Goal: Transaction & Acquisition: Purchase product/service

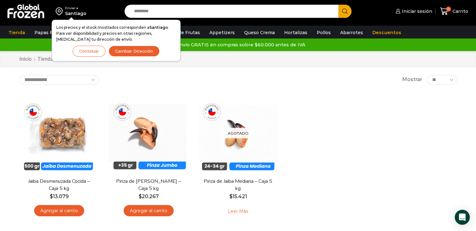
click at [83, 50] on button "Continuar" at bounding box center [89, 51] width 33 height 11
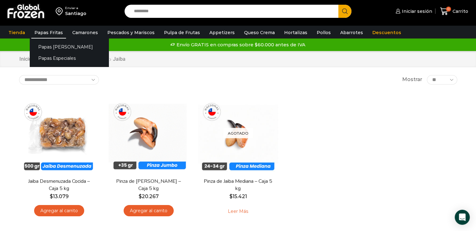
click at [53, 34] on link "Papas Fritas" at bounding box center [48, 33] width 35 height 12
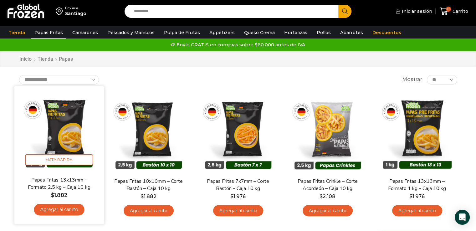
click at [54, 208] on link "Agregar al carrito" at bounding box center [59, 210] width 50 height 12
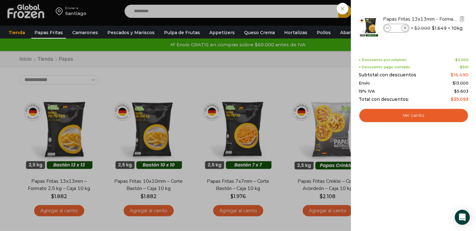
click at [406, 27] on icon at bounding box center [405, 28] width 3 height 3
type input "*"
click at [405, 27] on icon at bounding box center [405, 28] width 3 height 3
type input "*"
click at [406, 27] on icon at bounding box center [405, 28] width 3 height 3
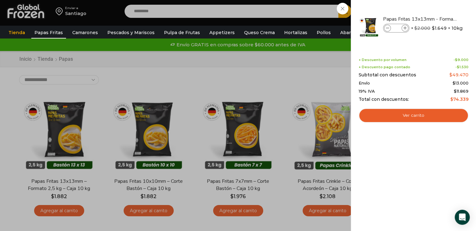
type input "*"
click at [439, 19] on div "4 Carrito 4 4 Shopping Cart" at bounding box center [454, 11] width 31 height 15
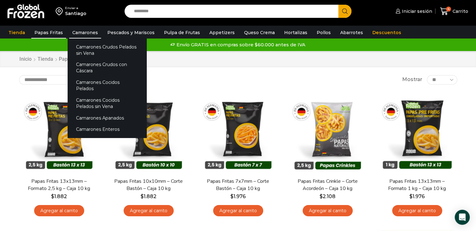
click at [93, 31] on link "Camarones" at bounding box center [85, 33] width 32 height 12
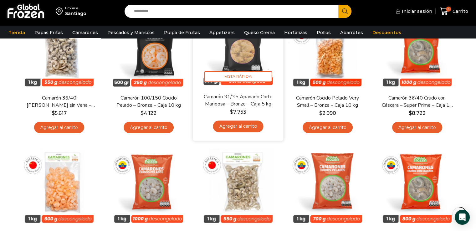
scroll to position [125, 0]
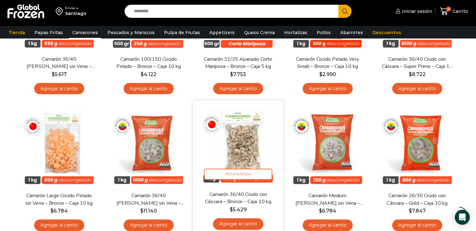
click at [237, 221] on link "Agregar al carrito" at bounding box center [238, 224] width 50 height 12
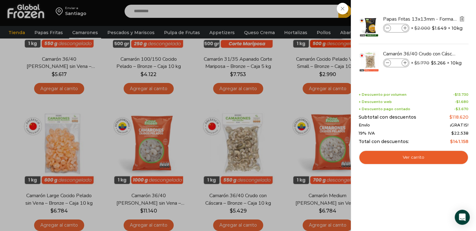
click at [462, 17] on img "Eliminar Papas Fritas 13x13mm - Formato 2,5 kg - Caja 10 kg del carrito" at bounding box center [462, 19] width 6 height 6
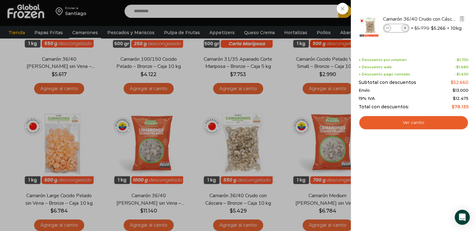
click at [407, 29] on span at bounding box center [405, 28] width 7 height 7
click at [406, 29] on icon at bounding box center [405, 28] width 3 height 3
type input "*"
click at [439, 9] on div "3 Carrito 3 3 Shopping Cart *" at bounding box center [454, 11] width 31 height 15
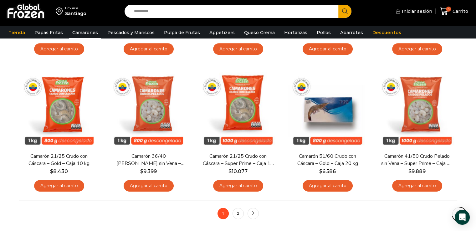
scroll to position [595, 0]
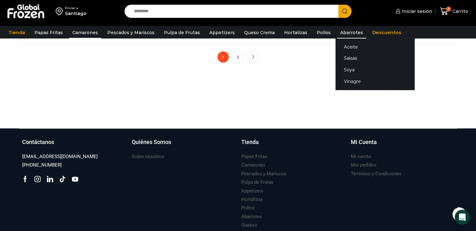
click at [337, 31] on link "Abarrotes" at bounding box center [351, 33] width 29 height 12
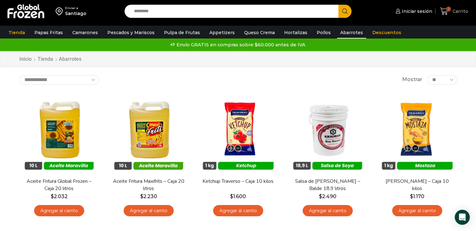
click at [445, 11] on icon at bounding box center [444, 11] width 8 height 8
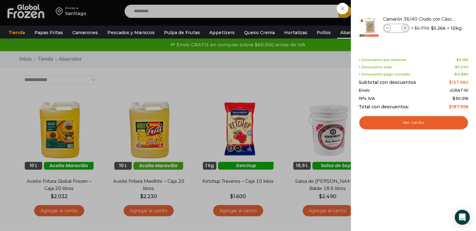
click at [439, 19] on div "3 [GEOGRAPHIC_DATA] 3 3 Shopping Cart * $" at bounding box center [454, 11] width 31 height 15
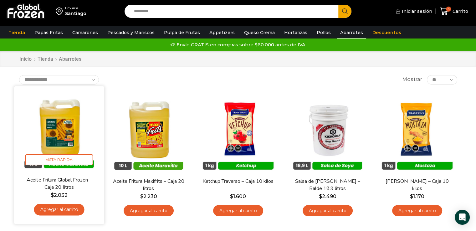
click at [59, 135] on img at bounding box center [59, 131] width 81 height 81
click at [62, 210] on link "Agregar al carrito" at bounding box center [59, 210] width 50 height 12
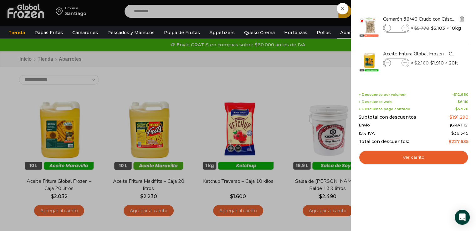
click at [463, 21] on img "Eliminar Camarón 36/40 Crudo con Cáscara - Bronze - Caja 10 kg del carrito" at bounding box center [462, 19] width 6 height 6
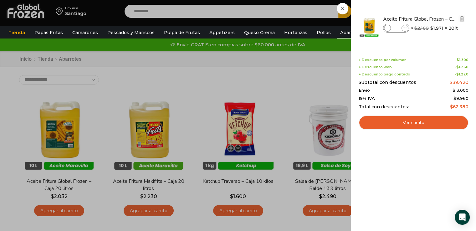
click at [404, 29] on icon at bounding box center [405, 28] width 3 height 3
type input "*"
click at [439, 19] on div "2 [GEOGRAPHIC_DATA] 2 2 Shopping Cart *" at bounding box center [454, 11] width 31 height 15
